Goal: Task Accomplishment & Management: Manage account settings

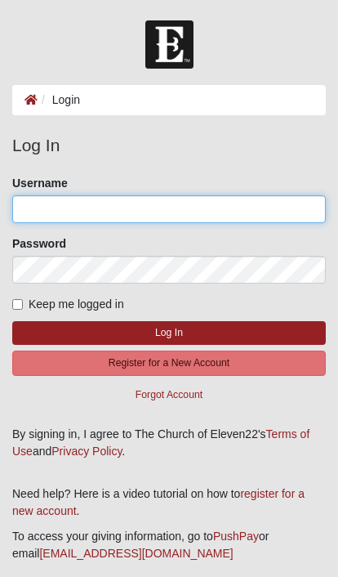
click at [163, 209] on input "Username" at bounding box center [169, 209] width 314 height 28
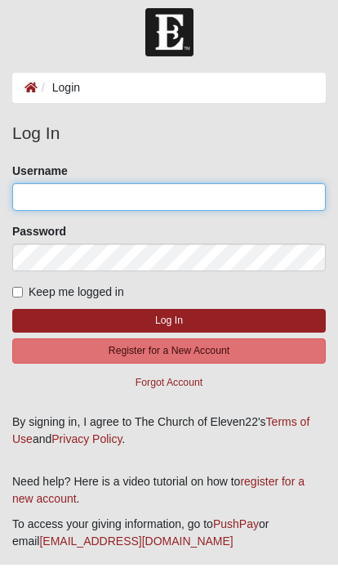
scroll to position [12, 0]
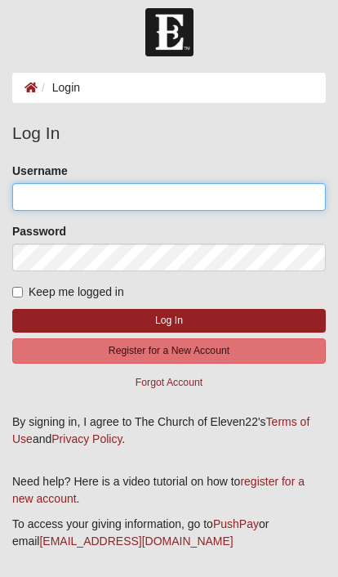
type input "Rich"
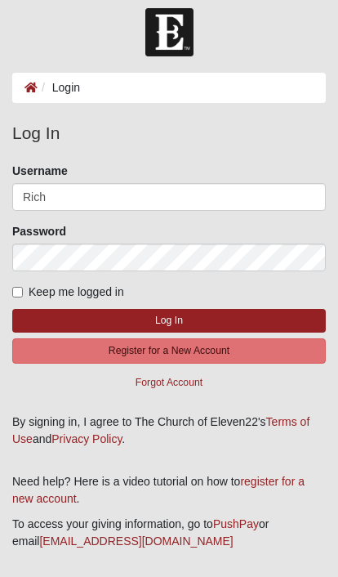
click at [26, 286] on label "Keep me logged in" at bounding box center [68, 291] width 112 height 17
click at [23, 287] on input "Keep me logged in" at bounding box center [17, 292] width 11 height 11
checkbox input "true"
click at [189, 321] on button "Log In" at bounding box center [169, 321] width 314 height 24
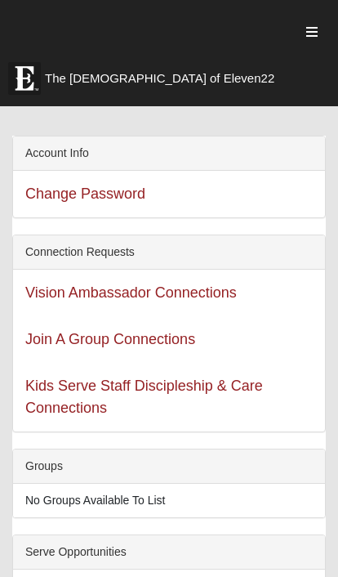
click at [312, 34] on icon "button" at bounding box center [311, 31] width 11 height 13
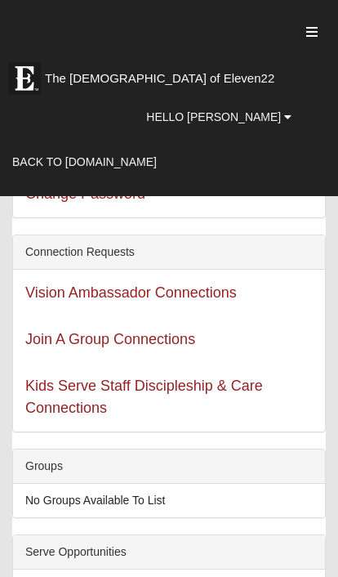
click at [118, 145] on link "Back to [DOMAIN_NAME]" at bounding box center [84, 161] width 169 height 33
